Goal: Transaction & Acquisition: Purchase product/service

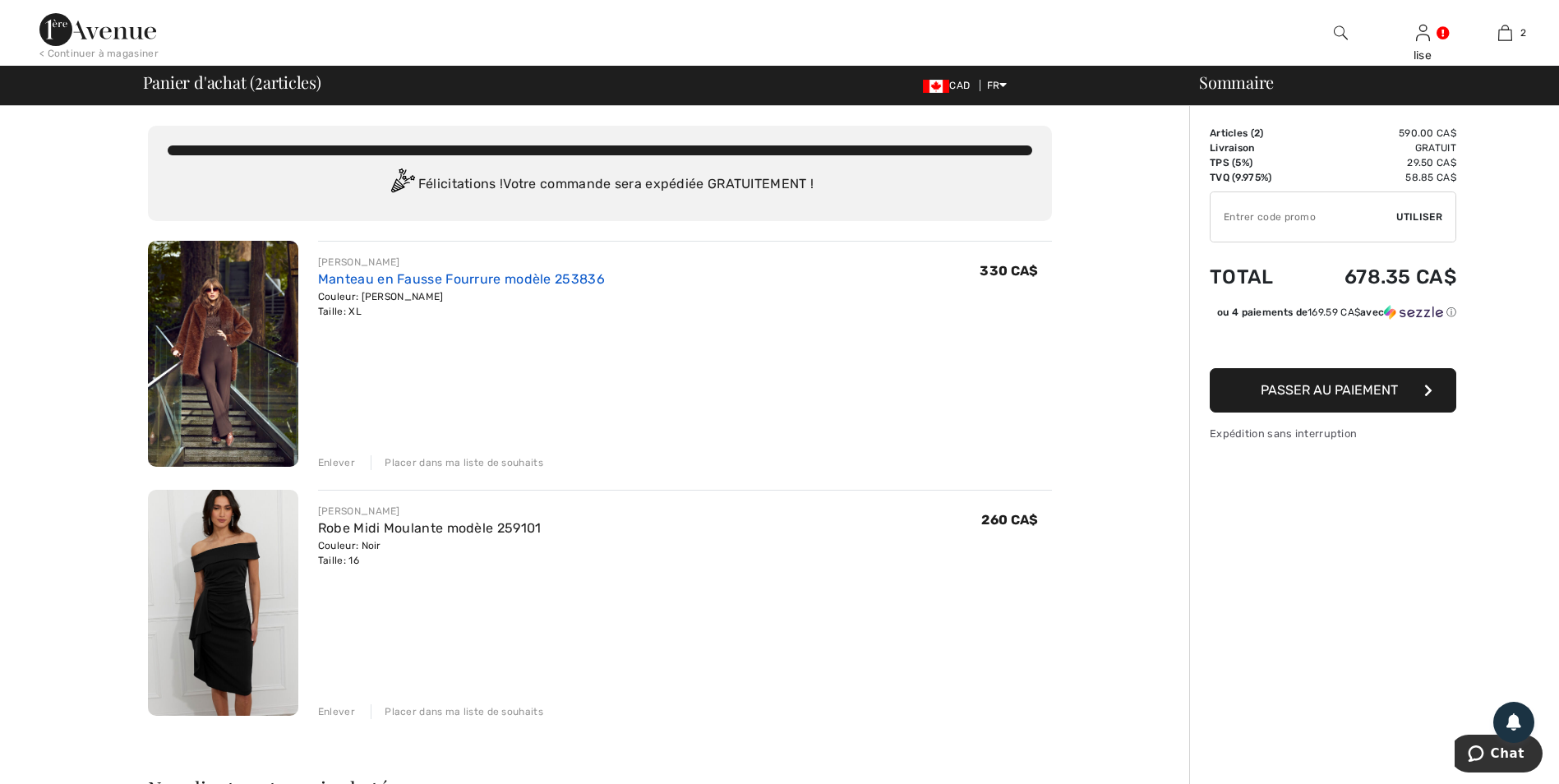
click at [435, 282] on link "Manteau en Fausse Fourrure modèle 253836" at bounding box center [461, 279] width 287 height 16
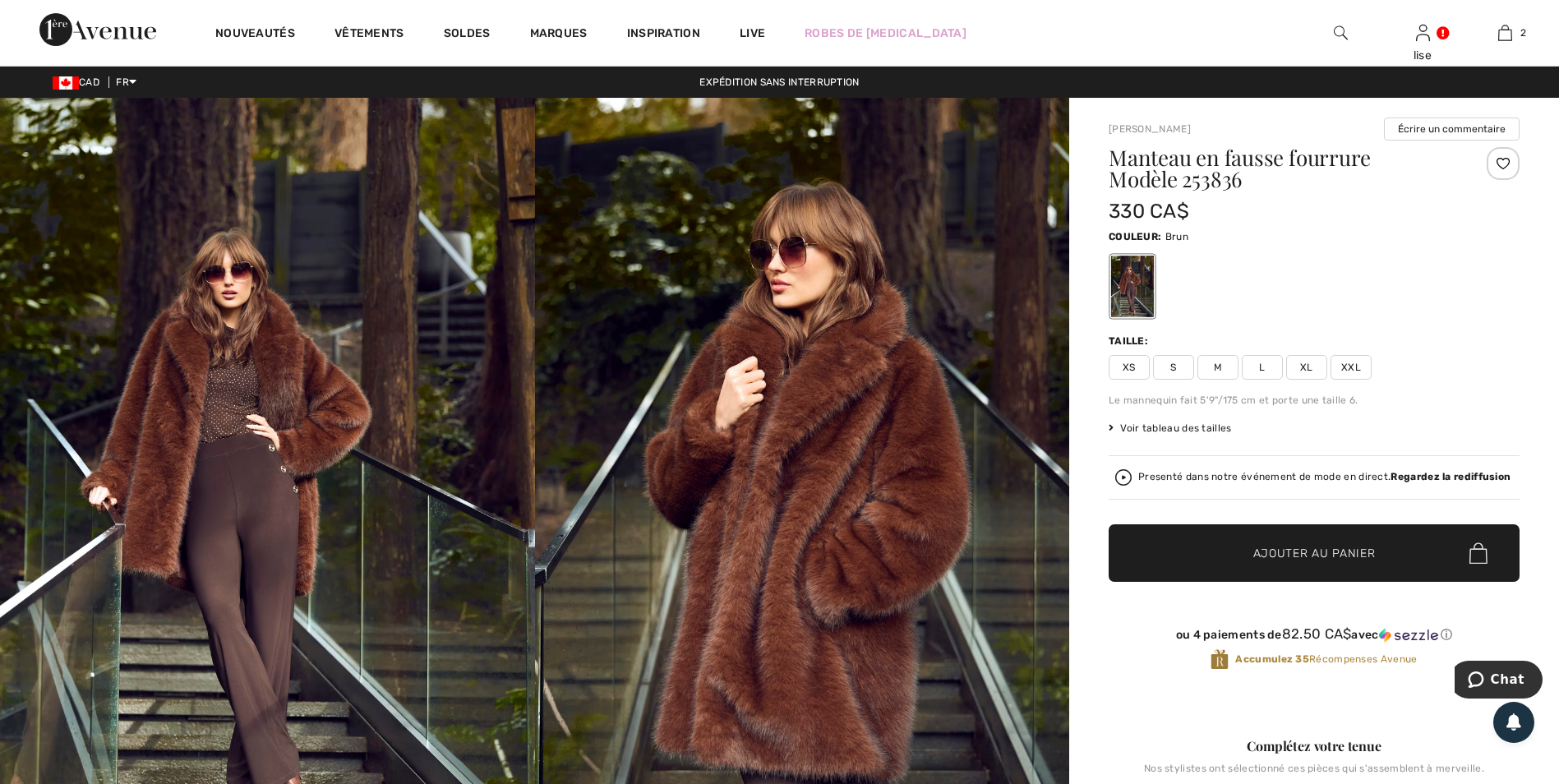
click at [292, 457] on img at bounding box center [268, 499] width 535 height 802
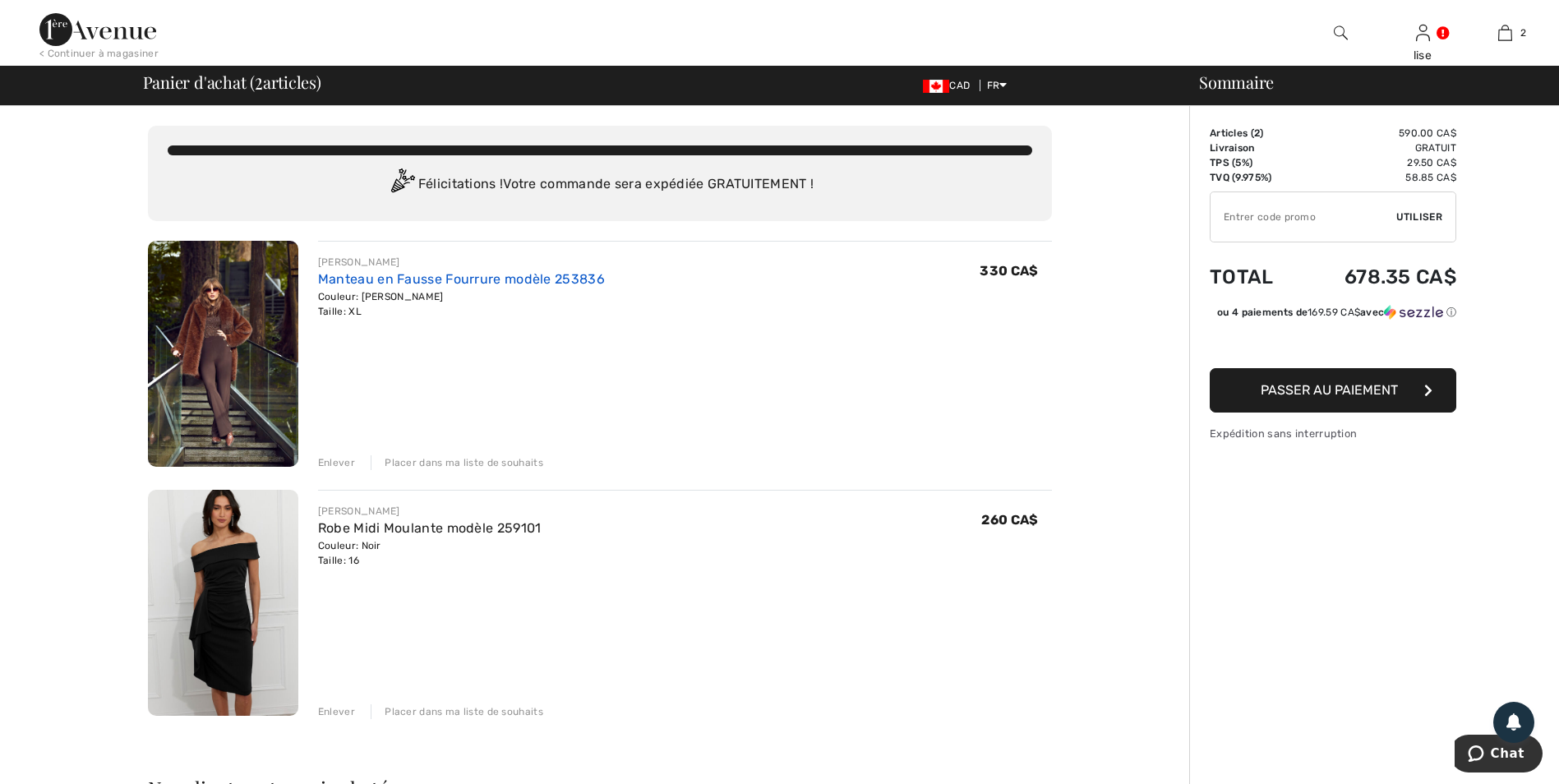
click at [527, 279] on link "Manteau en Fausse Fourrure modèle 253836" at bounding box center [461, 279] width 287 height 16
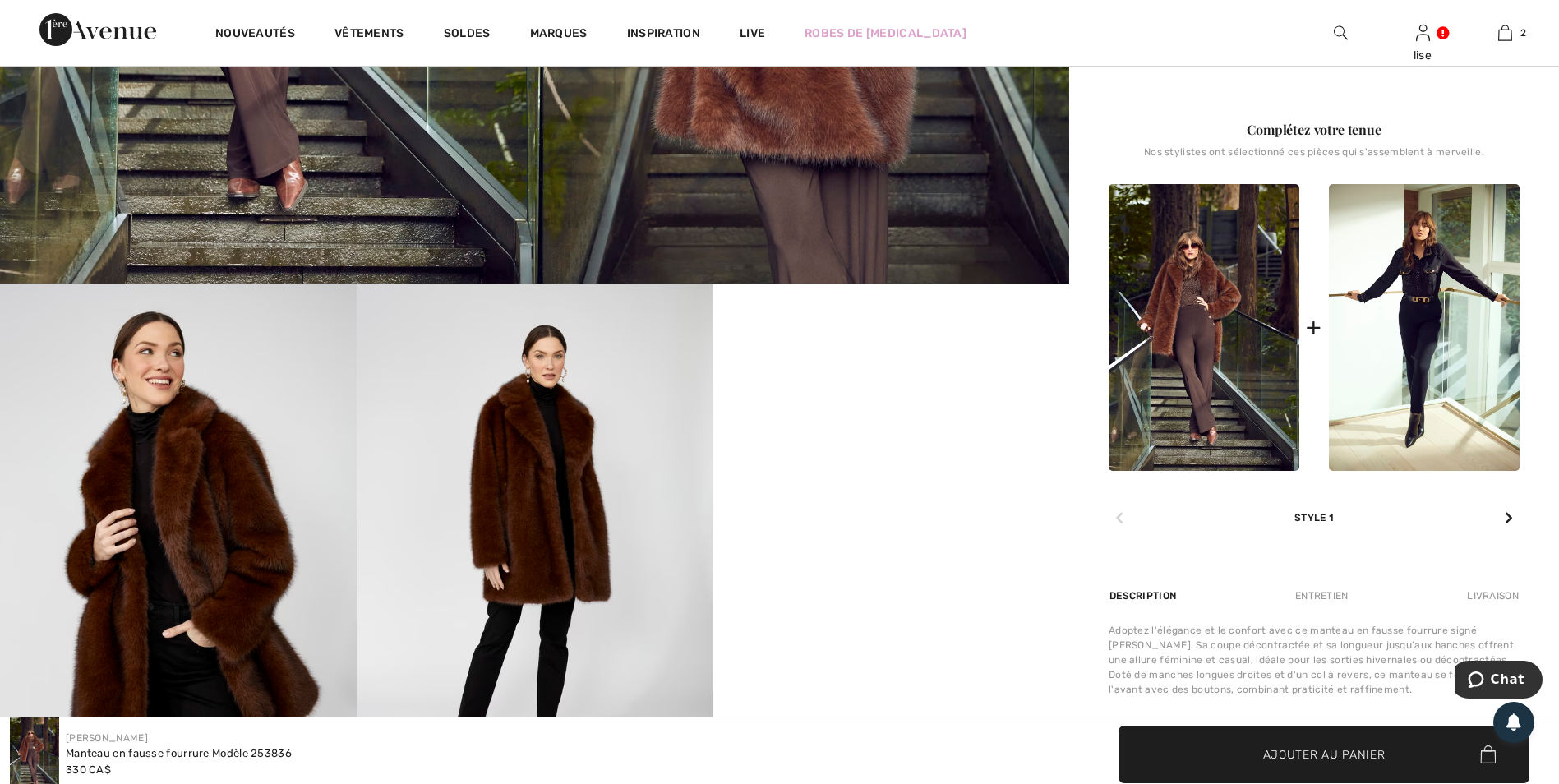
scroll to position [658, 0]
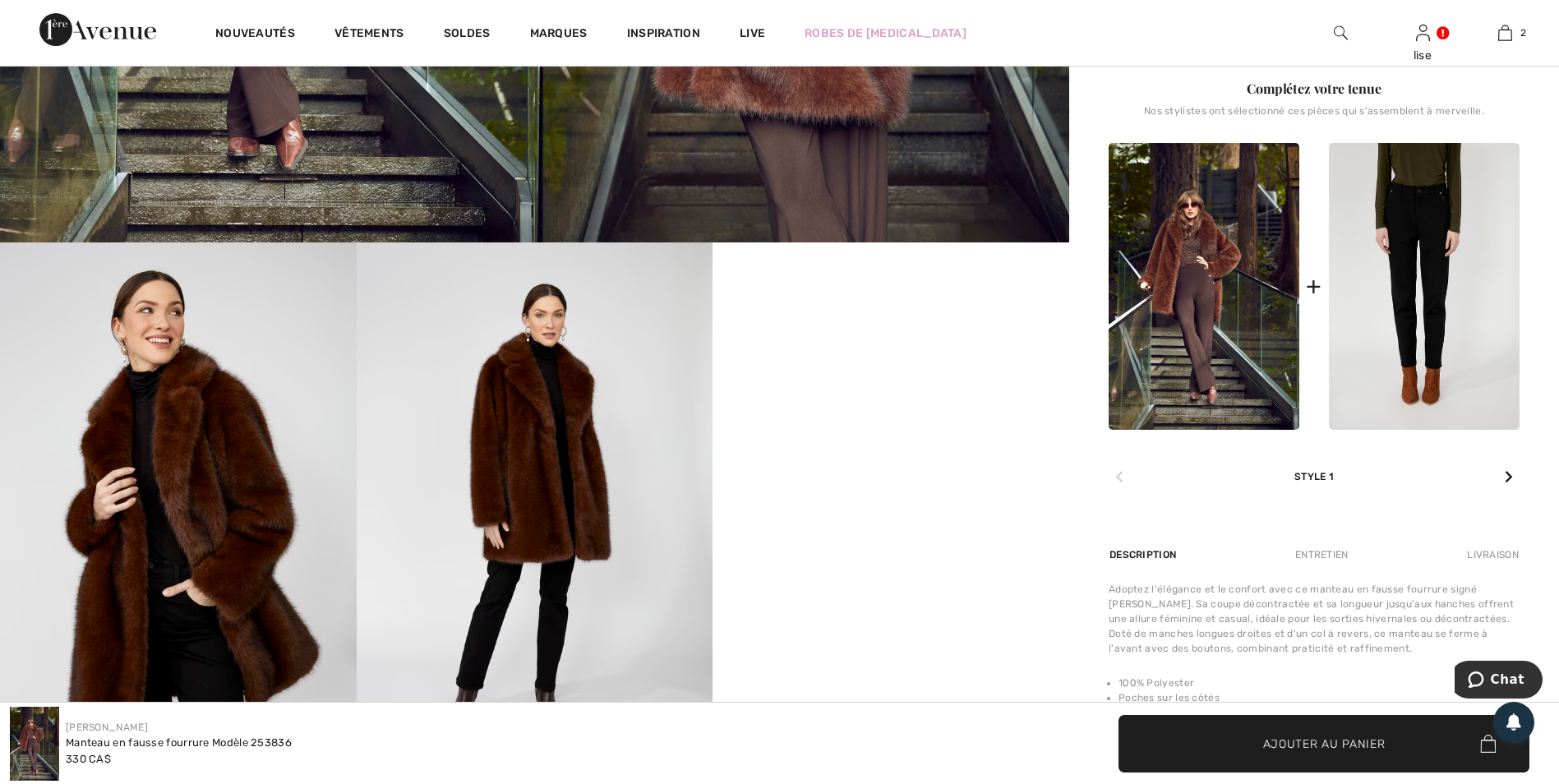
click at [1444, 299] on img at bounding box center [1424, 286] width 191 height 287
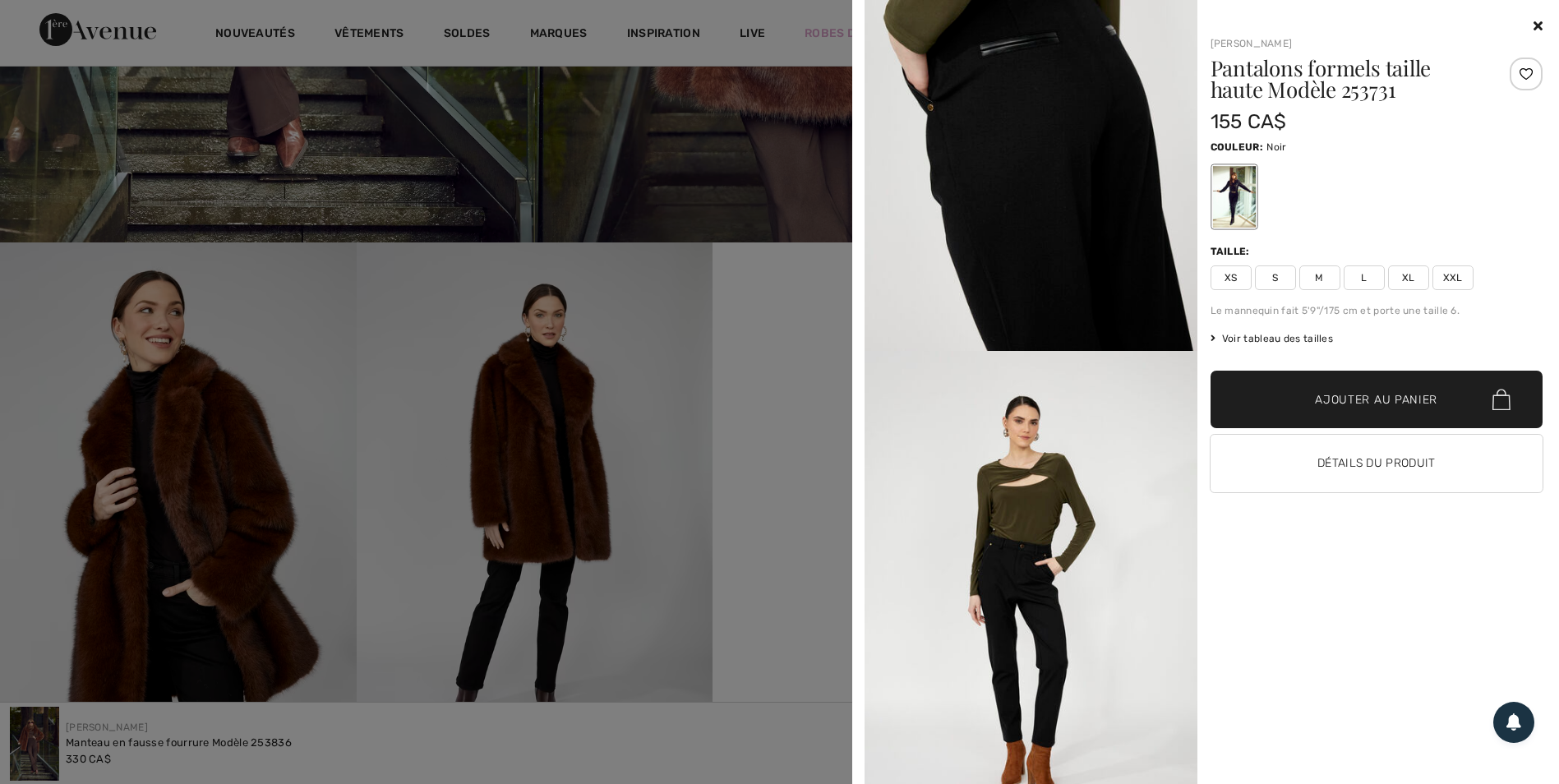
scroll to position [1315, 0]
click at [1541, 22] on icon at bounding box center [1539, 25] width 9 height 13
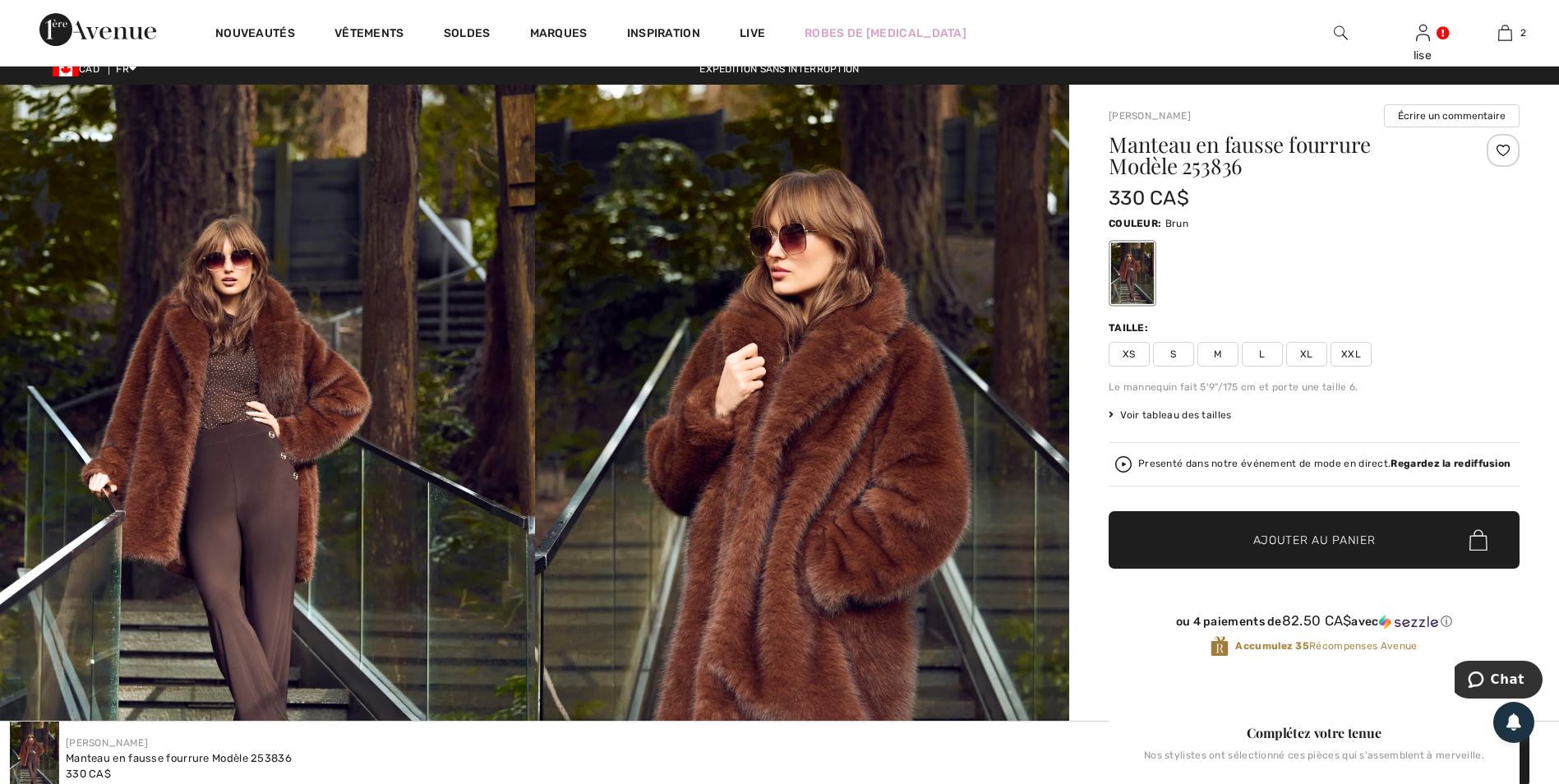
scroll to position [0, 0]
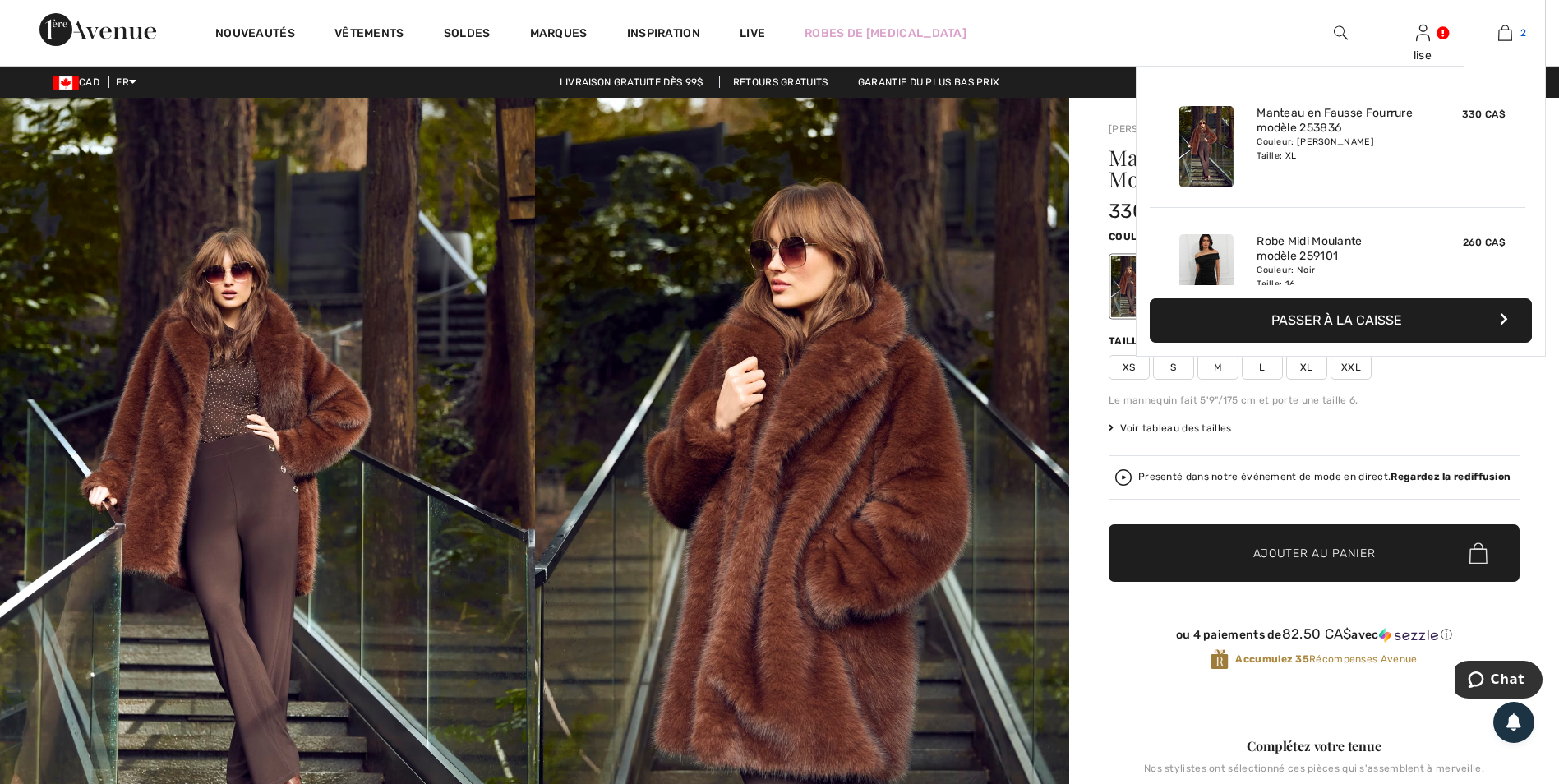
click at [1505, 29] on img at bounding box center [1505, 32] width 14 height 19
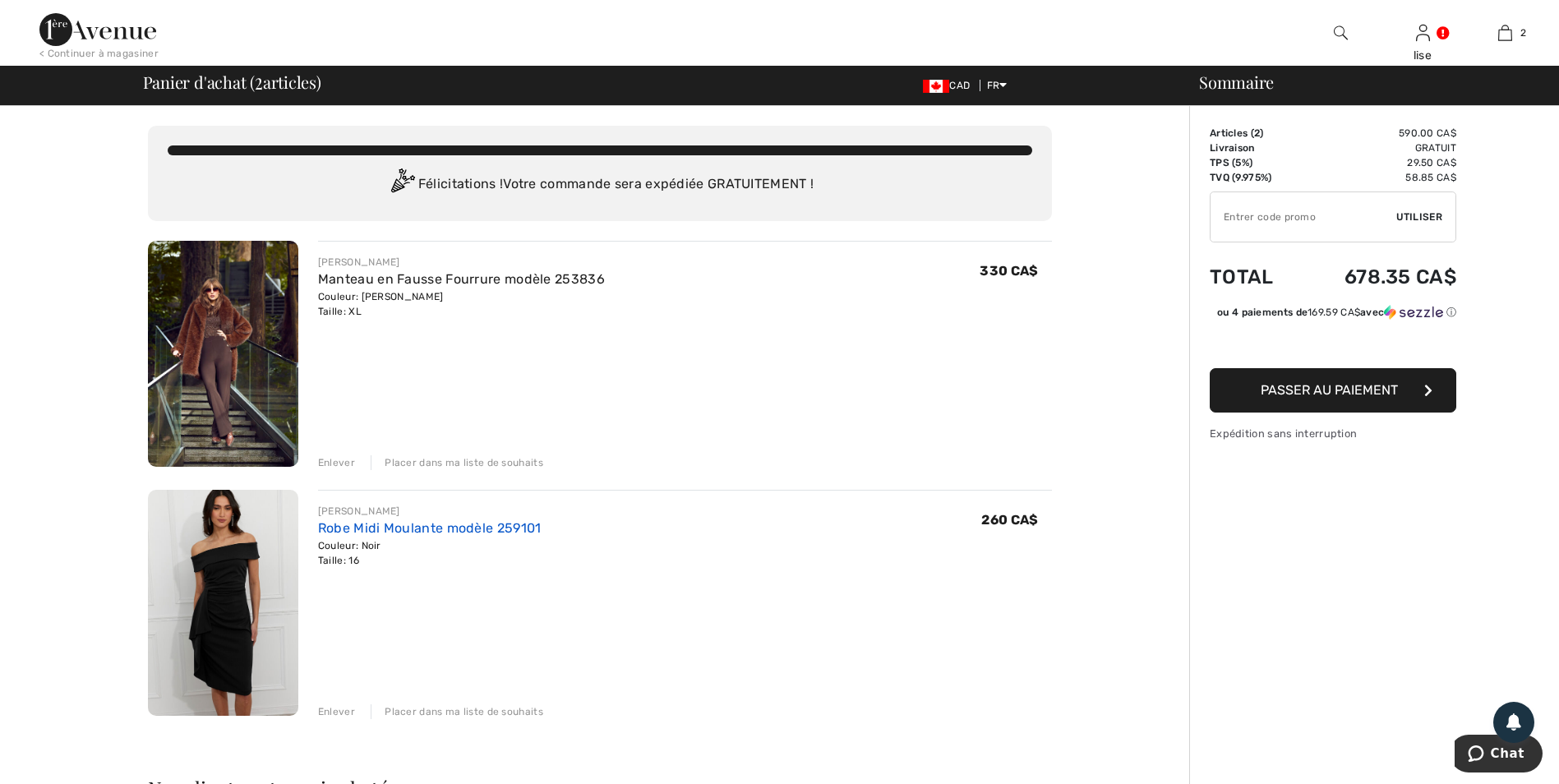
click at [423, 525] on link "Robe Midi Moulante modèle 259101" at bounding box center [430, 528] width 223 height 16
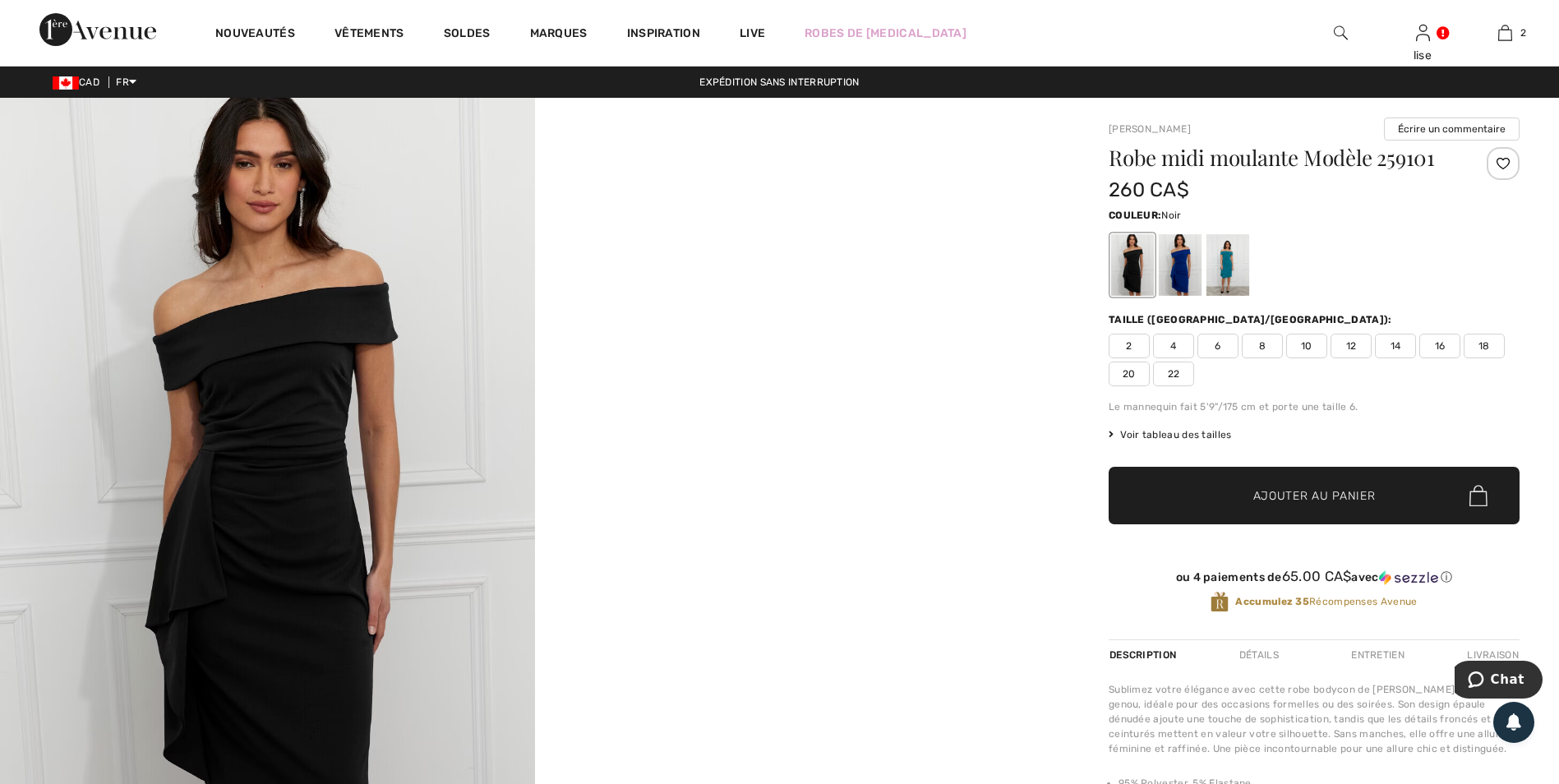
click at [359, 484] on img at bounding box center [268, 499] width 535 height 802
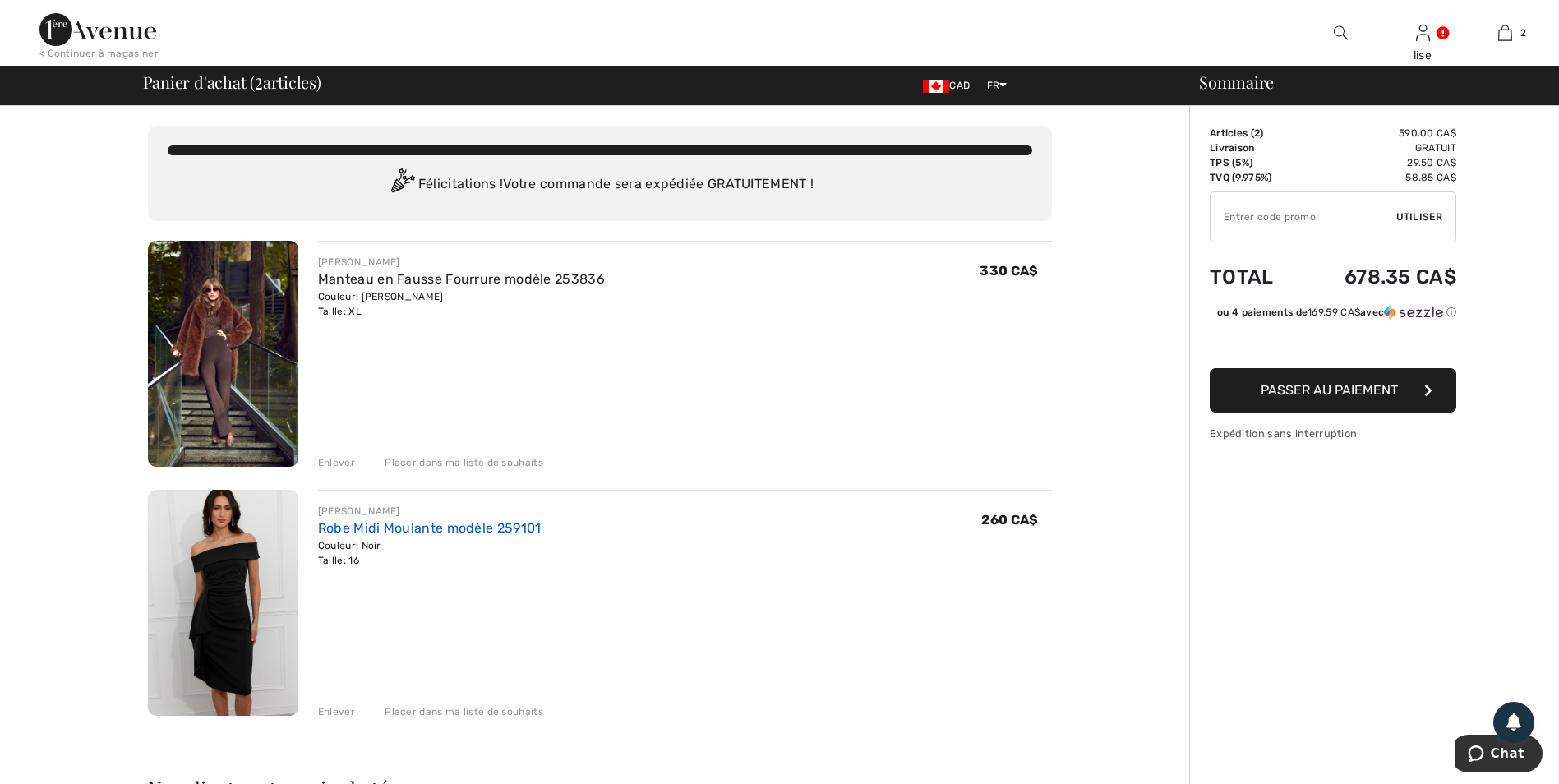
click at [430, 527] on link "Robe Midi Moulante modèle 259101" at bounding box center [430, 528] width 223 height 16
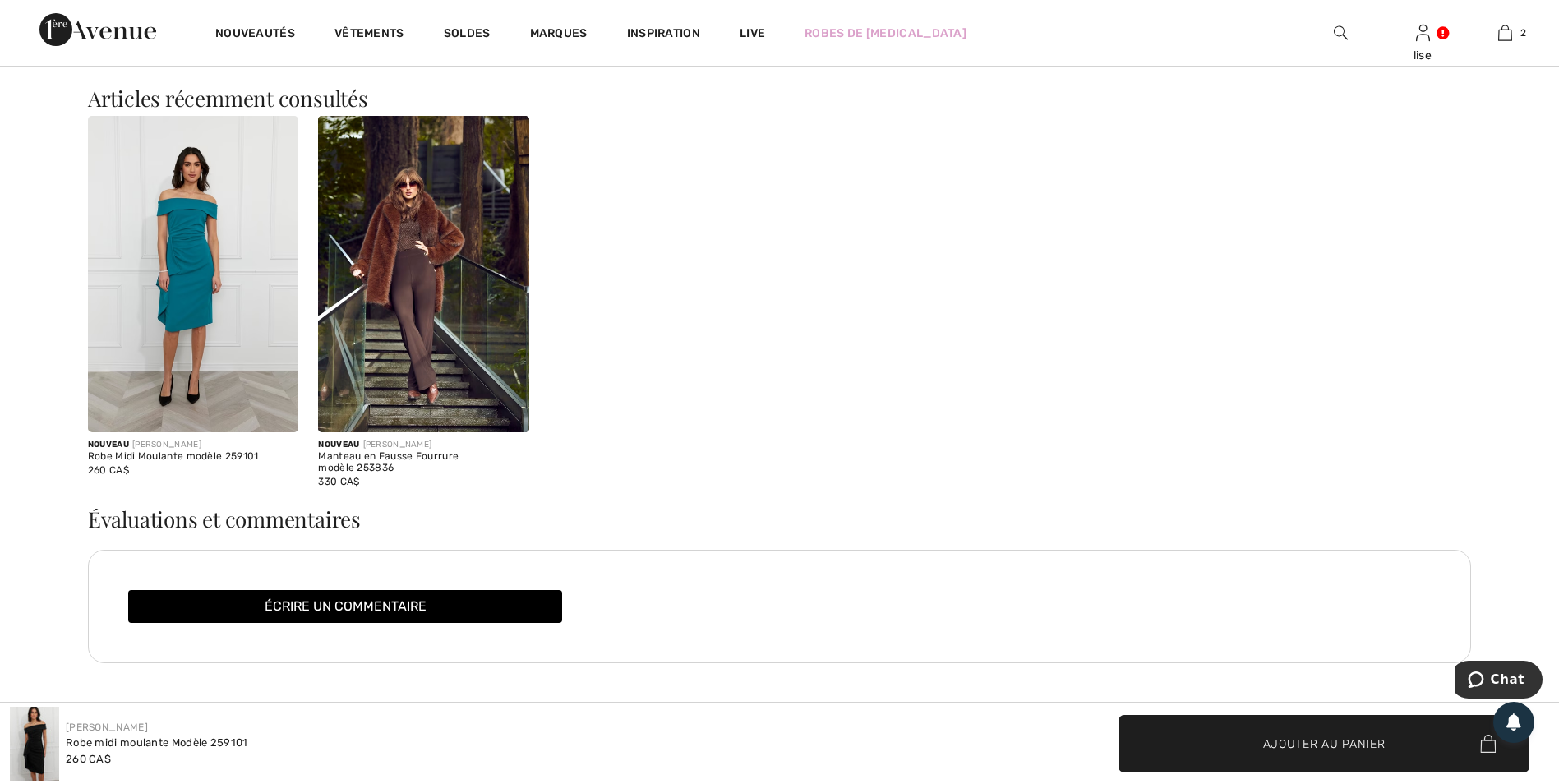
scroll to position [1890, 0]
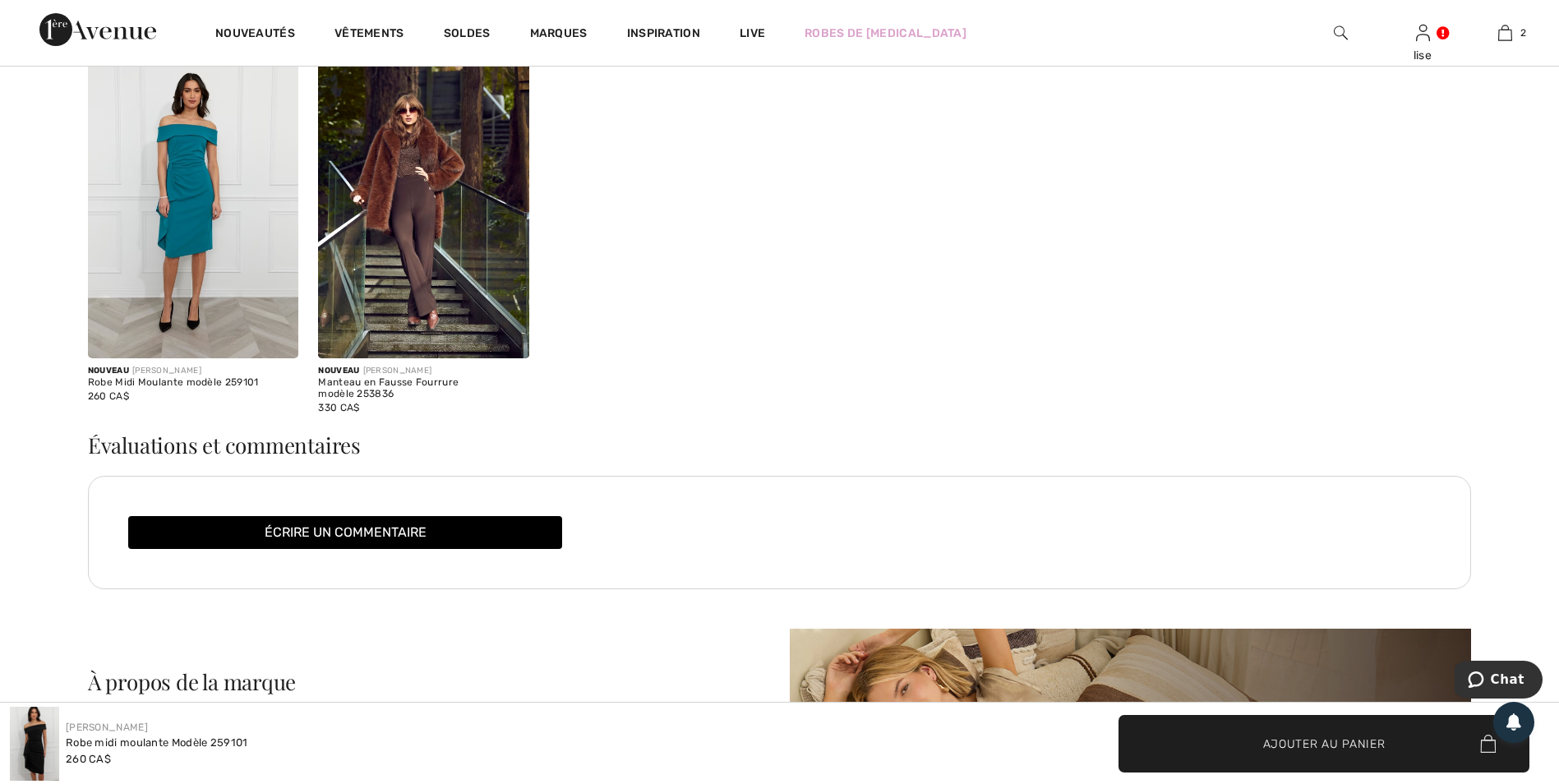
click at [174, 220] on img at bounding box center [193, 199] width 211 height 316
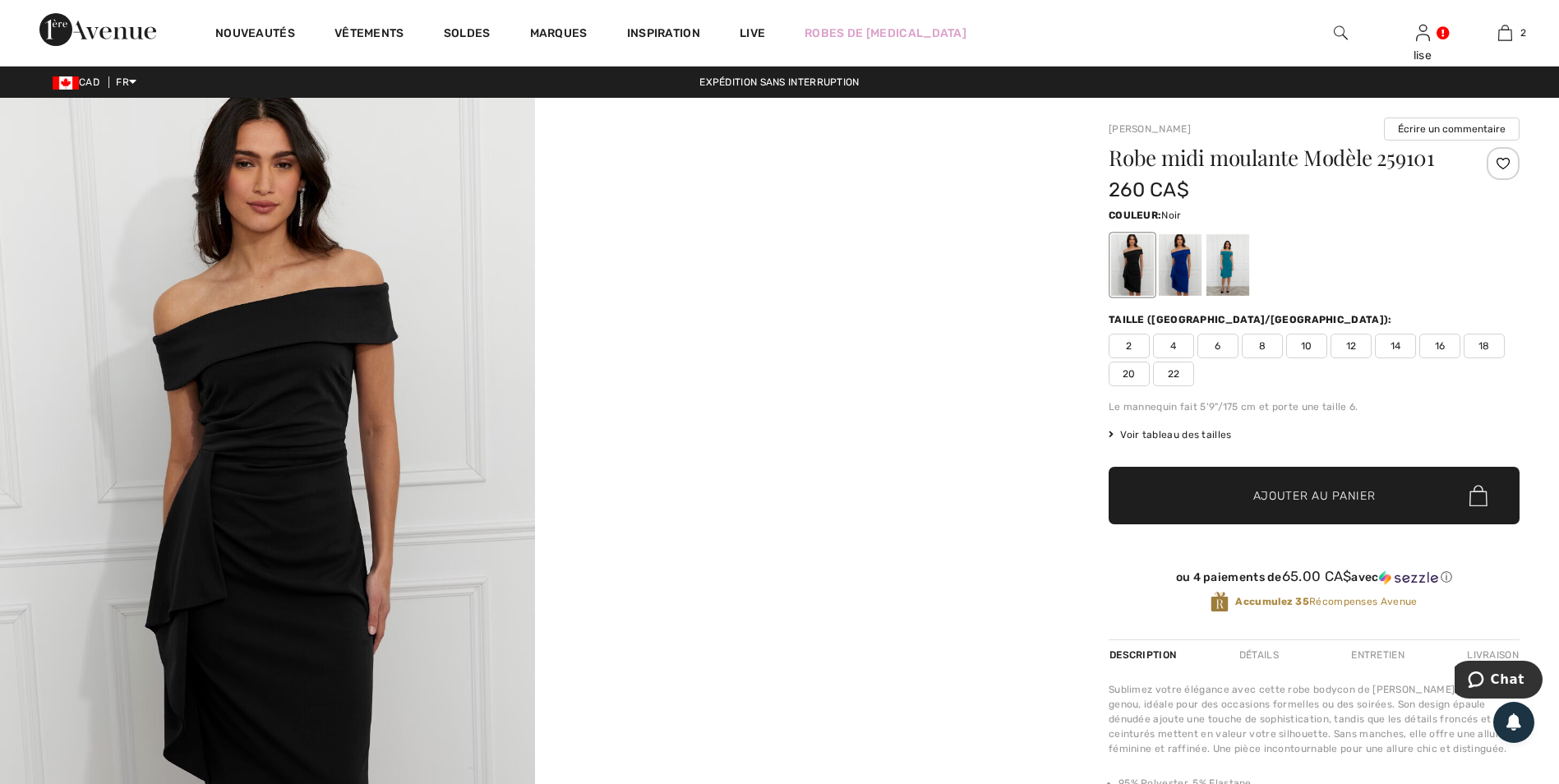
click at [329, 361] on img at bounding box center [268, 499] width 535 height 802
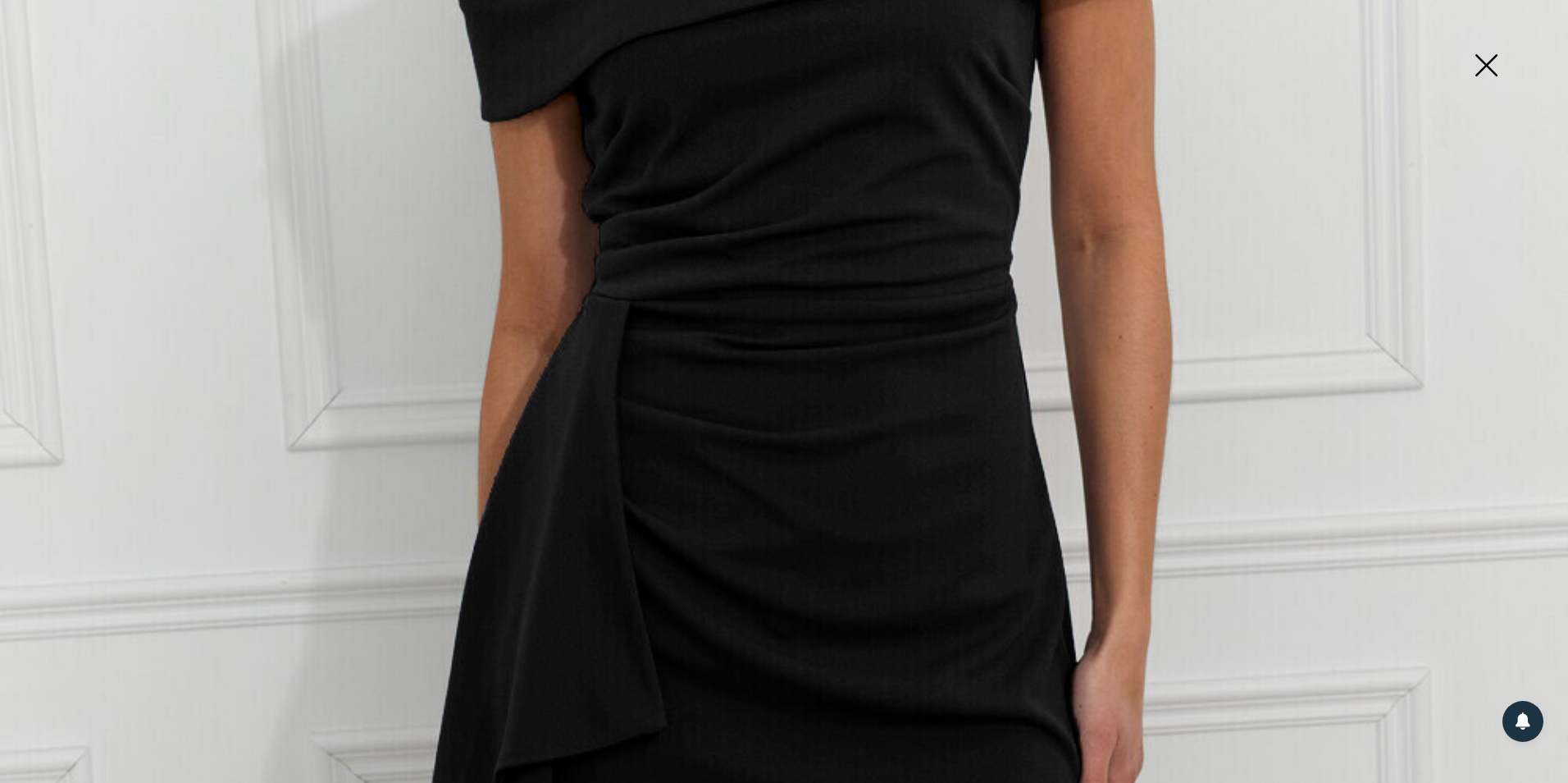
scroll to position [739, 0]
